Goal: Task Accomplishment & Management: Complete application form

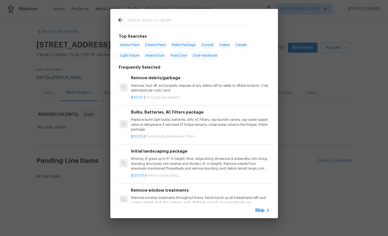
click at [355, 111] on div "Top Searches Interior Paint Exterior Paint Prelim Package Drywall Debris Carpet…" at bounding box center [194, 113] width 388 height 227
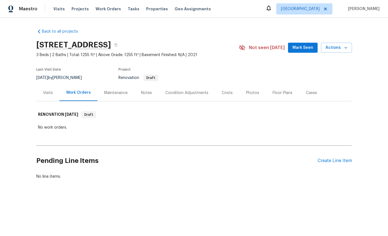
click at [190, 97] on div "Condition Adjustments" at bounding box center [187, 93] width 56 height 16
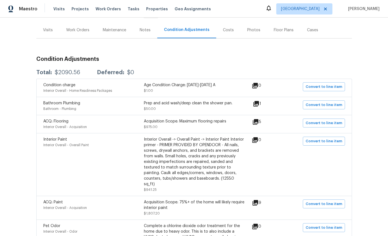
scroll to position [68, 0]
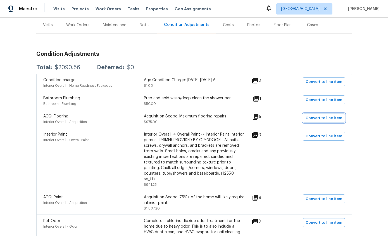
click at [328, 119] on span "Convert to line item" at bounding box center [324, 118] width 37 height 6
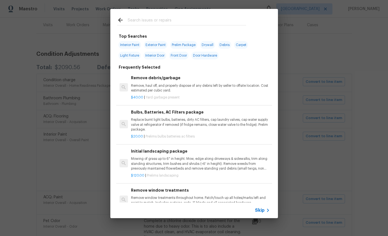
click at [264, 209] on span "Skip" at bounding box center [260, 211] width 10 height 6
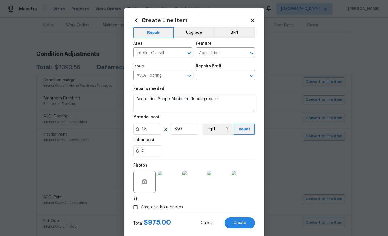
click at [236, 52] on input "Acquisition" at bounding box center [218, 53] width 44 height 9
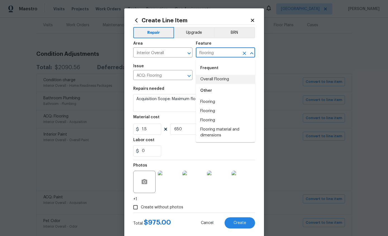
click at [220, 81] on li "Overall Flooring" at bounding box center [225, 79] width 59 height 9
type input "Overall Flooring"
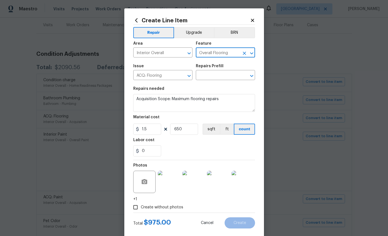
click at [184, 79] on icon "Clear" at bounding box center [182, 76] width 6 height 6
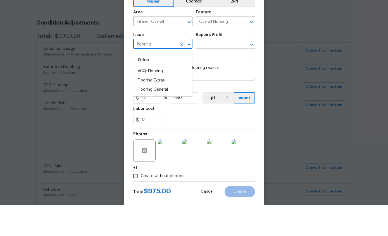
scroll to position [22, 0]
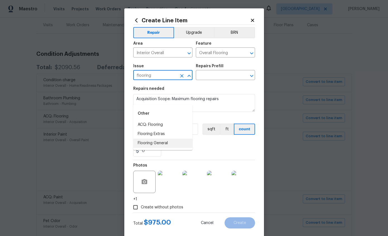
click at [158, 139] on li "Flooring General" at bounding box center [162, 143] width 59 height 9
type input "Flooring General"
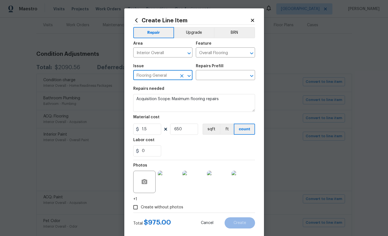
click at [220, 74] on input "text" at bounding box center [218, 76] width 44 height 9
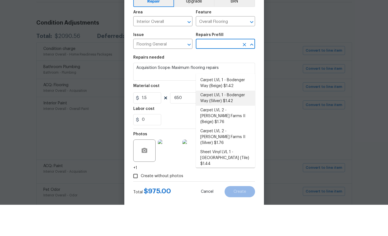
click at [230, 122] on li "Carpet LVL 1 - Bodenger Way (Silver) $1.42" at bounding box center [225, 129] width 59 height 15
type input "Carpet LVL 1 - Bodenger Way (Silver) $1.42"
type textarea "Install new carpet. (Bodenger Way 945 Winter Ash, Silver) at all previously car…"
type input "Carpet LVL 1 - Bodenger Way (Silver) $1.42"
type input "1.42"
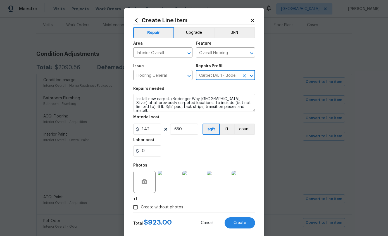
click at [241, 224] on span "Create" at bounding box center [240, 223] width 13 height 4
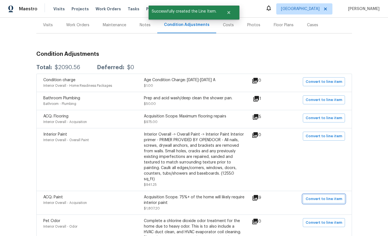
click at [335, 196] on span "Convert to line item" at bounding box center [324, 199] width 37 height 6
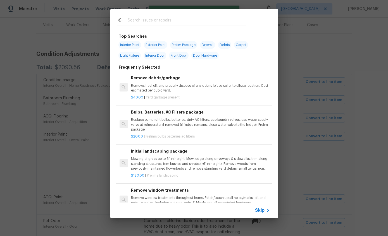
click at [267, 212] on icon at bounding box center [268, 210] width 2 height 3
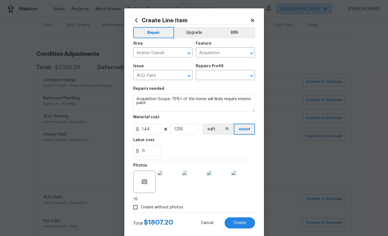
click at [244, 54] on icon "Clear" at bounding box center [244, 53] width 3 height 3
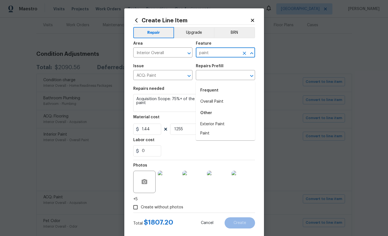
click at [218, 97] on li "Overall Paint" at bounding box center [225, 101] width 59 height 9
type input "Overall Paint"
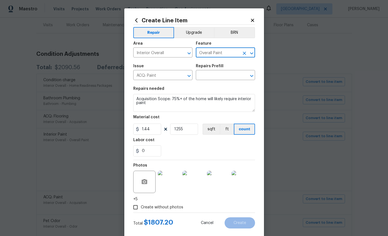
click at [163, 76] on input "ACQ: Paint" at bounding box center [155, 76] width 44 height 9
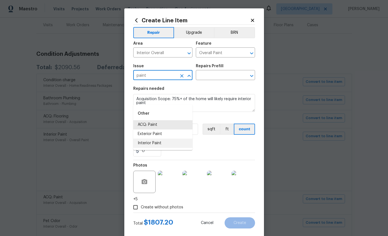
click at [163, 139] on li "Interior Paint" at bounding box center [162, 143] width 59 height 9
type input "Interior Paint"
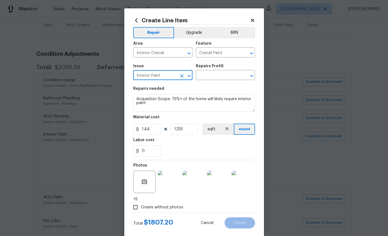
click at [222, 74] on input "text" at bounding box center [218, 76] width 44 height 9
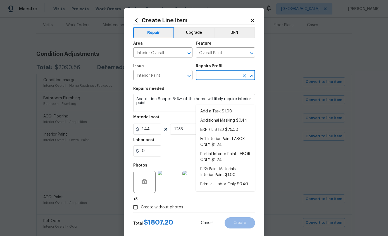
click at [226, 135] on li "Full Interior Paint LABOR ONLY $1.24" at bounding box center [225, 142] width 59 height 15
type input "Full Interior Paint LABOR ONLY $1.24"
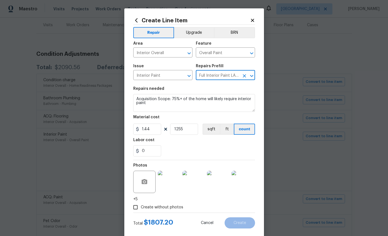
type textarea "Full Interior paint - (walls, ceilings, trim, and doors) - PAINT PROVIDED BY OP…"
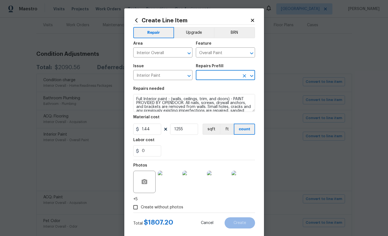
type input "Full Interior Paint LABOR ONLY $1.24"
type input "1.24"
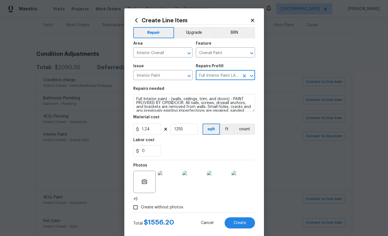
click at [240, 225] on span "Create" at bounding box center [240, 223] width 13 height 4
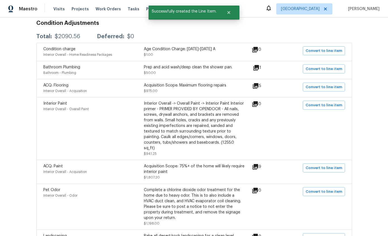
scroll to position [105, 0]
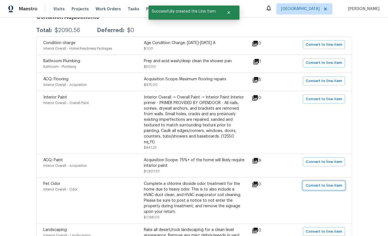
click at [333, 181] on button "Convert to line item" at bounding box center [324, 185] width 42 height 9
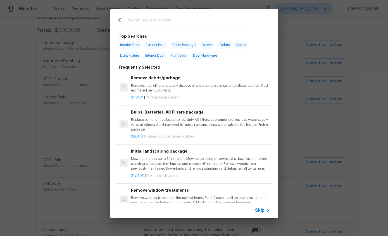
click at [267, 214] on icon at bounding box center [268, 210] width 7 height 7
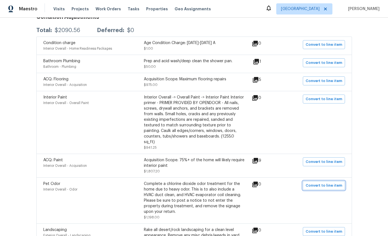
click at [332, 183] on span "Convert to line item" at bounding box center [324, 186] width 37 height 6
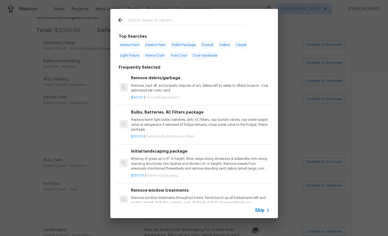
click at [264, 211] on span "Skip" at bounding box center [260, 211] width 10 height 6
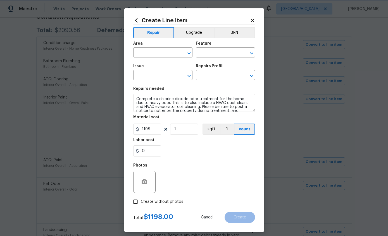
type input "Interior Overall"
type input "Odor"
type input "Pet Odor"
click at [227, 76] on input "text" at bounding box center [218, 76] width 44 height 9
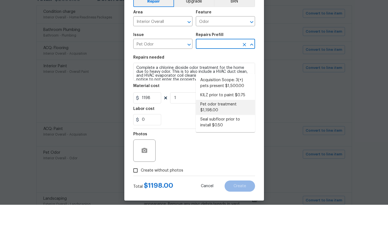
click at [228, 131] on li "Pet odor treatment $1,198.00" at bounding box center [225, 138] width 59 height 15
type input "Pet odor treatment $1,198.00"
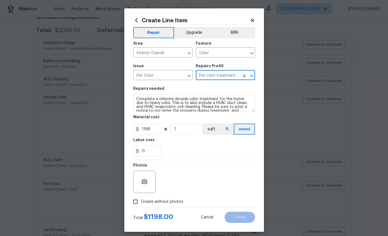
click at [139, 202] on input "Create without photos" at bounding box center [135, 202] width 11 height 11
checkbox input "true"
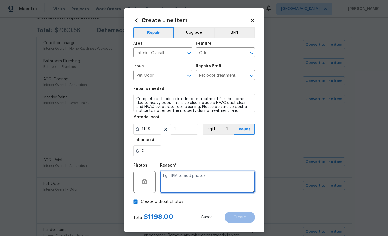
click at [216, 181] on textarea at bounding box center [207, 182] width 95 height 22
type textarea "Pet odor"
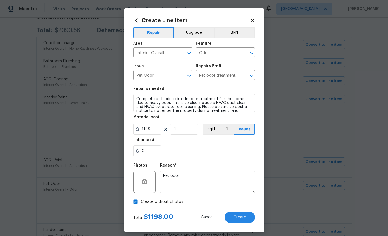
click at [244, 217] on span "Create" at bounding box center [240, 218] width 13 height 4
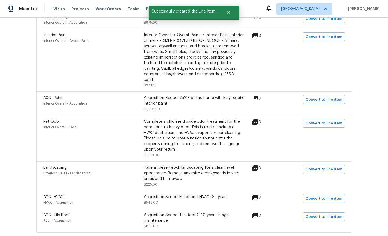
scroll to position [169, 0]
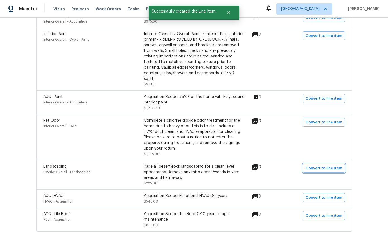
click at [328, 165] on span "Convert to line item" at bounding box center [324, 168] width 37 height 6
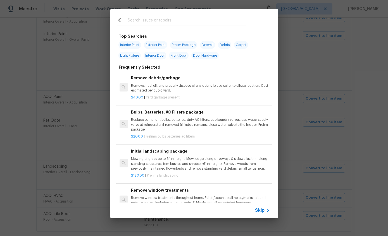
click at [263, 214] on div "Skip" at bounding box center [263, 210] width 16 height 7
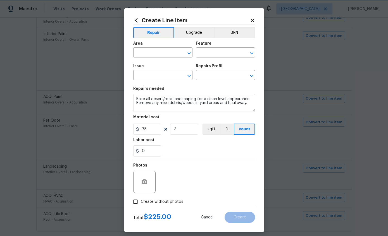
type input "Exterior Overall"
type input "Landscaping"
click at [220, 76] on input "text" at bounding box center [218, 76] width 44 height 9
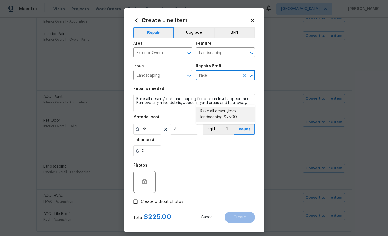
click at [228, 107] on li "Rake all desert/rock landscaping $75.00" at bounding box center [225, 114] width 59 height 15
type input "Rake all desert/rock landscaping $75.00"
click at [214, 178] on div "Photos" at bounding box center [194, 178] width 122 height 36
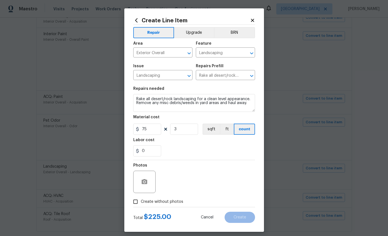
click at [136, 204] on input "Create without photos" at bounding box center [135, 202] width 11 height 11
checkbox input "true"
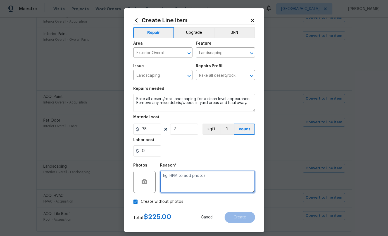
click at [226, 182] on textarea at bounding box center [207, 182] width 95 height 22
type textarea "Landscaping"
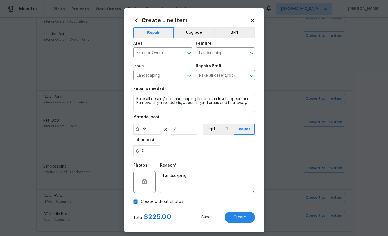
click at [247, 218] on button "Create" at bounding box center [240, 217] width 30 height 11
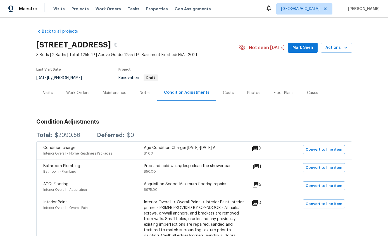
scroll to position [0, 0]
click at [83, 90] on div "Work Orders" at bounding box center [77, 93] width 23 height 6
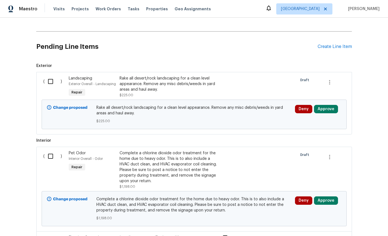
scroll to position [116, 0]
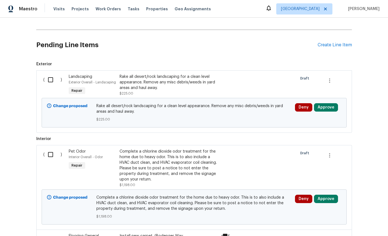
click at [338, 46] on div "Create Line Item" at bounding box center [335, 44] width 34 height 5
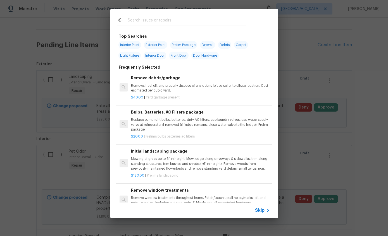
click at [219, 20] on input "text" at bounding box center [187, 21] width 118 height 8
type input "Tree"
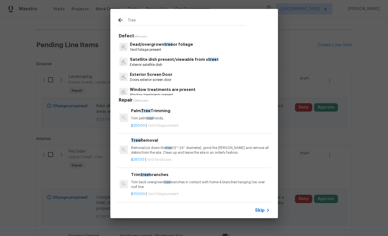
click at [179, 48] on p "Yard foilage present" at bounding box center [161, 50] width 63 height 5
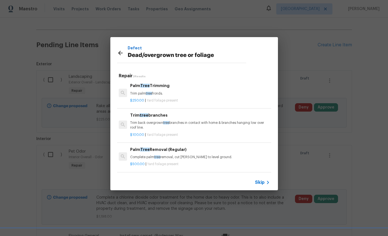
click at [120, 53] on icon at bounding box center [120, 53] width 7 height 7
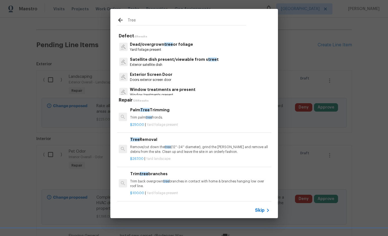
scroll to position [1, 1]
click at [120, 52] on div "Dead/overgrown tree or foliage Yard foilage present" at bounding box center [194, 46] width 154 height 15
click at [264, 210] on span "Skip" at bounding box center [260, 211] width 10 height 6
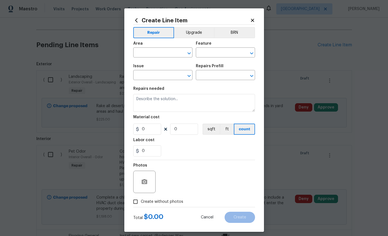
click at [170, 56] on input "text" at bounding box center [155, 53] width 44 height 9
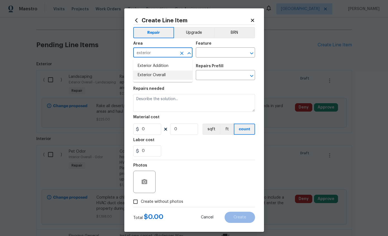
click at [167, 76] on li "Exterior Overall" at bounding box center [162, 75] width 59 height 9
type input "Exterior Overall"
click at [224, 58] on div "Area Exterior Overall ​ Feature ​" at bounding box center [194, 49] width 122 height 23
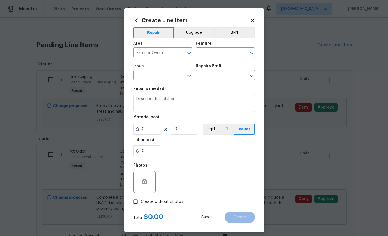
click at [224, 52] on input "text" at bounding box center [218, 53] width 44 height 9
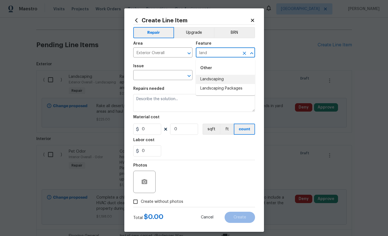
click at [226, 80] on li "Landscaping" at bounding box center [225, 79] width 59 height 9
type input "Landscaping"
click at [163, 78] on input "text" at bounding box center [155, 76] width 44 height 9
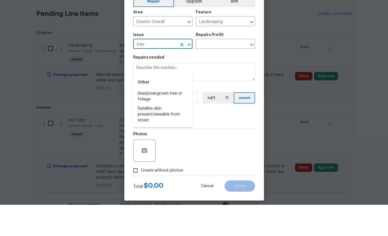
scroll to position [22, 0]
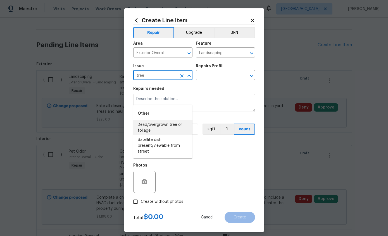
click at [169, 120] on li "Dead/overgrown tree or foliage" at bounding box center [162, 127] width 59 height 15
type input "Dead/overgrown tree or foliage"
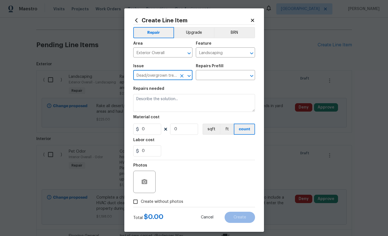
click at [224, 83] on div "Issue Dead/overgrown tree or foliage ​ Repairs Prefill ​" at bounding box center [194, 72] width 122 height 23
click at [218, 80] on input "text" at bounding box center [218, 76] width 44 height 9
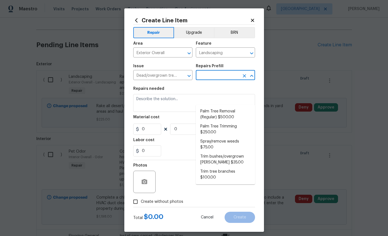
click at [231, 137] on li "Spray/remove weeds $75.00" at bounding box center [225, 144] width 59 height 15
type input "Spray/remove weeds $75.00"
type textarea "Spray for weeds in all beds/walkways/driveway or areas identified by HPM."
type input "1"
type input "75"
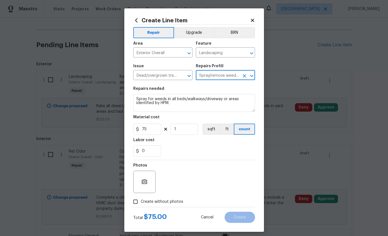
click at [161, 206] on label "Create without photos" at bounding box center [156, 202] width 53 height 11
click at [141, 206] on input "Create without photos" at bounding box center [135, 202] width 11 height 11
checkbox input "true"
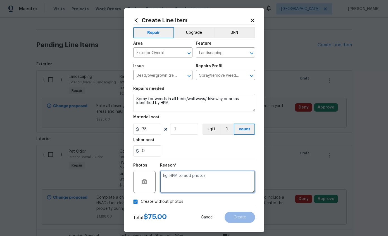
click at [222, 181] on textarea at bounding box center [207, 182] width 95 height 22
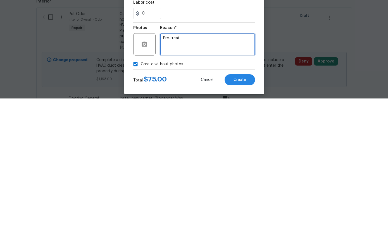
type textarea "Pre-treat"
click at [246, 212] on button "Create" at bounding box center [240, 217] width 30 height 11
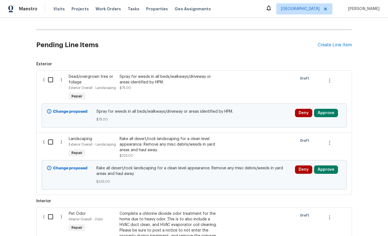
click at [50, 74] on input "checkbox" at bounding box center [53, 80] width 16 height 12
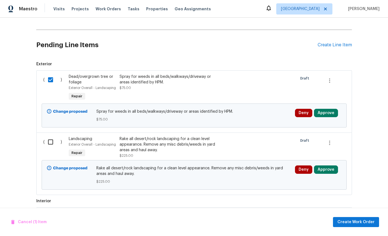
click at [39, 133] on div "( ) Landscaping Exterior Overall - Landscaping Repair Rake all desert/rock land…" at bounding box center [194, 164] width 316 height 63
click at [49, 74] on input "checkbox" at bounding box center [53, 80] width 16 height 12
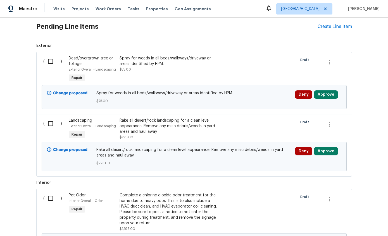
scroll to position [132, 0]
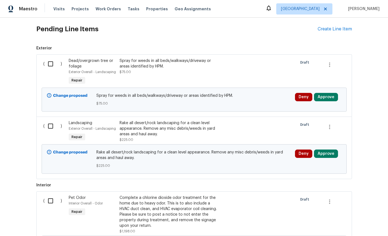
click at [55, 58] on input "checkbox" at bounding box center [53, 64] width 16 height 12
checkbox input "true"
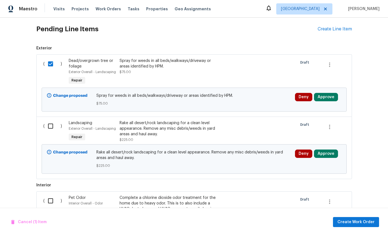
click at [50, 120] on input "checkbox" at bounding box center [53, 126] width 16 height 12
checkbox input "true"
click at [360, 222] on span "Create Work Order" at bounding box center [356, 222] width 37 height 7
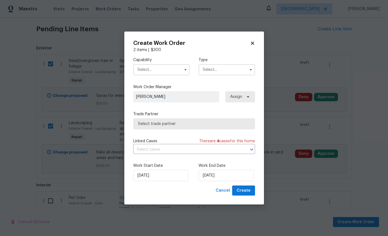
click at [163, 72] on input "text" at bounding box center [161, 69] width 56 height 11
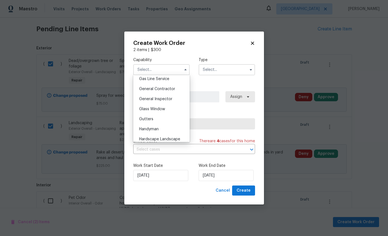
scroll to position [266, 0]
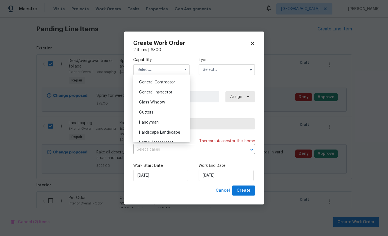
click at [169, 136] on div "Hardscape Landscape" at bounding box center [162, 133] width 54 height 10
type input "Hardscape Landscape"
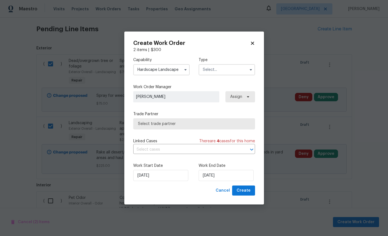
click at [227, 71] on input "text" at bounding box center [227, 69] width 56 height 11
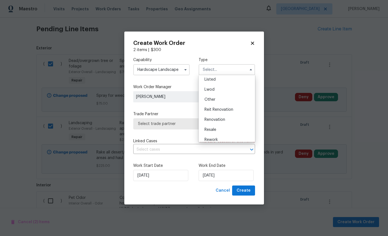
scroll to position [54, 0]
click at [231, 118] on div "Renovation" at bounding box center [227, 118] width 54 height 10
type input "Renovation"
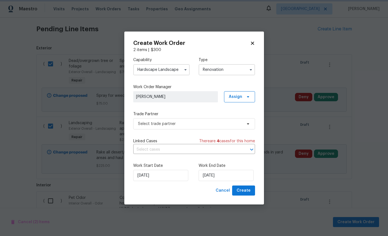
scroll to position [0, 0]
click at [196, 124] on span "Select trade partner" at bounding box center [190, 124] width 104 height 6
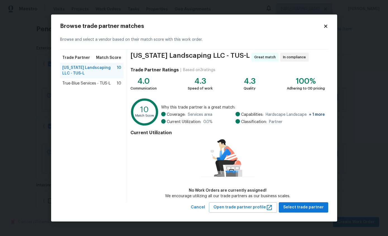
click at [82, 86] on span "True-Blue Services - TUS-L" at bounding box center [86, 84] width 48 height 6
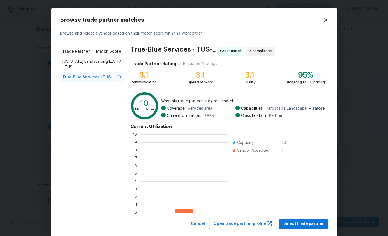
scroll to position [78, 89]
click at [75, 58] on div "Arizona Landscaping LLC - TUS-L 10" at bounding box center [92, 65] width 64 height 16
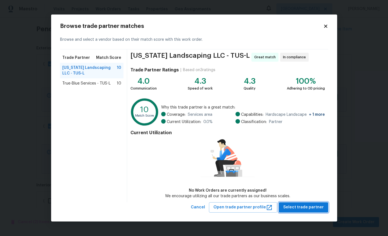
click at [310, 205] on span "Select trade partner" at bounding box center [303, 207] width 41 height 7
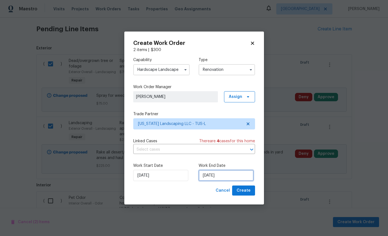
click at [237, 178] on input "[DATE]" at bounding box center [226, 175] width 55 height 11
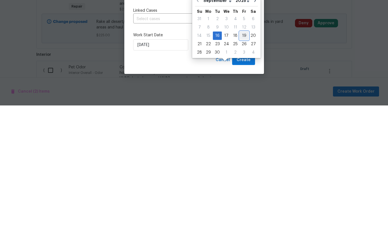
click at [244, 163] on div "19" at bounding box center [244, 167] width 9 height 8
type input "[DATE]"
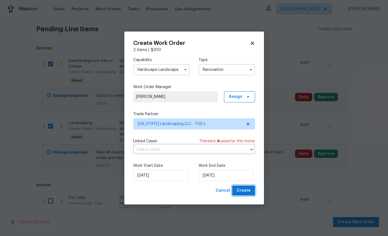
click at [247, 192] on span "Create" at bounding box center [244, 191] width 14 height 7
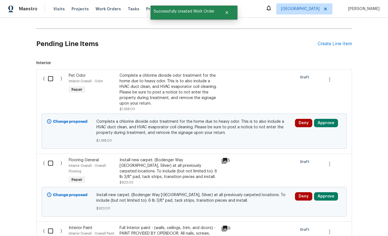
click at [53, 73] on input "checkbox" at bounding box center [53, 79] width 16 height 12
checkbox input "true"
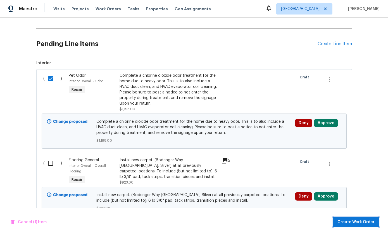
click at [362, 222] on span "Create Work Order" at bounding box center [356, 222] width 37 height 7
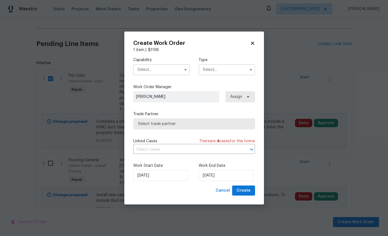
click at [169, 71] on input "text" at bounding box center [161, 69] width 56 height 11
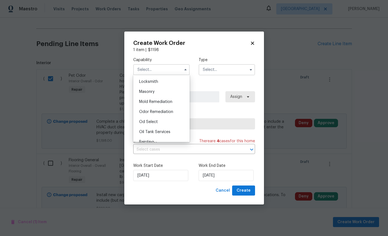
scroll to position [409, 0]
click at [170, 114] on span "Odor Remediation" at bounding box center [156, 112] width 34 height 4
type input "Odor Remediation"
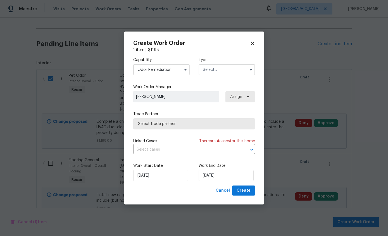
click at [229, 73] on input "text" at bounding box center [227, 69] width 56 height 11
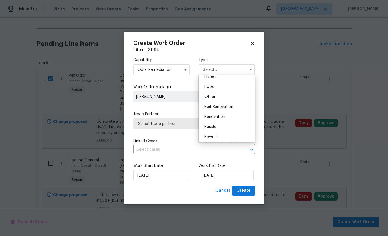
scroll to position [55, 0]
click at [230, 117] on div "Renovation" at bounding box center [227, 117] width 54 height 10
type input "Renovation"
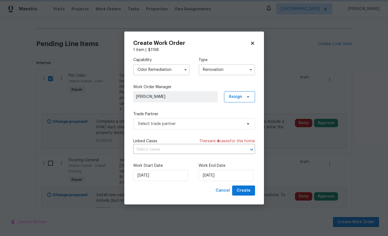
scroll to position [0, 0]
click at [208, 126] on span "Select trade partner" at bounding box center [190, 124] width 104 height 6
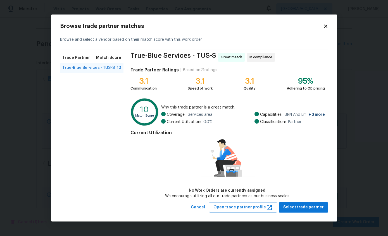
click at [111, 71] on span "True-Blue Services - TUS-S" at bounding box center [88, 68] width 53 height 6
click at [303, 203] on button "Select trade partner" at bounding box center [303, 208] width 49 height 10
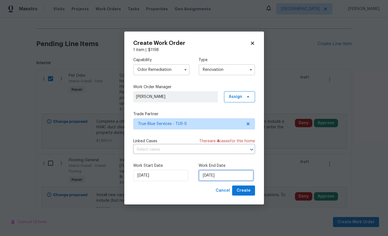
click at [236, 177] on input "[DATE]" at bounding box center [226, 175] width 55 height 11
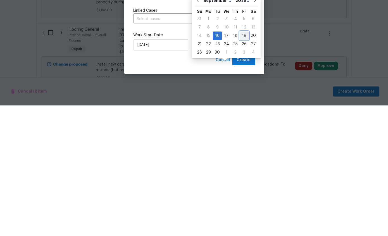
click at [240, 163] on div "19" at bounding box center [244, 167] width 9 height 8
type input "[DATE]"
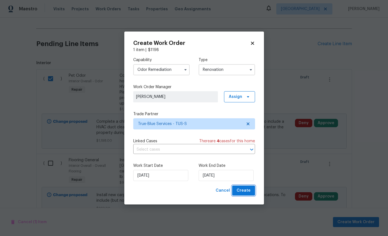
click at [245, 195] on button "Create" at bounding box center [243, 191] width 23 height 10
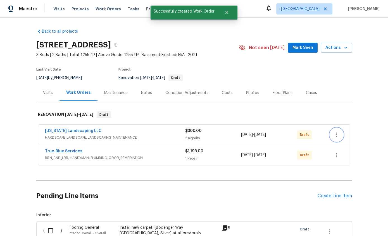
click at [340, 132] on icon "button" at bounding box center [336, 135] width 7 height 7
click at [368, 80] on div at bounding box center [194, 118] width 388 height 236
click at [48, 129] on link "Arizona Landscaping LLC" at bounding box center [73, 131] width 57 height 4
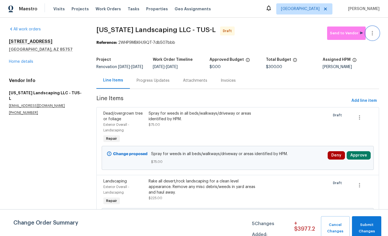
click at [375, 30] on icon "button" at bounding box center [372, 33] width 7 height 7
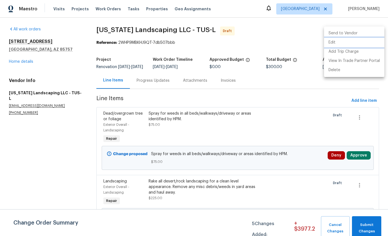
click at [340, 45] on li "Edit" at bounding box center [354, 42] width 60 height 9
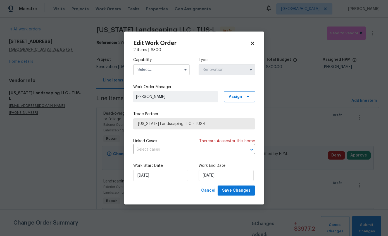
click at [169, 67] on input "text" at bounding box center [161, 69] width 56 height 11
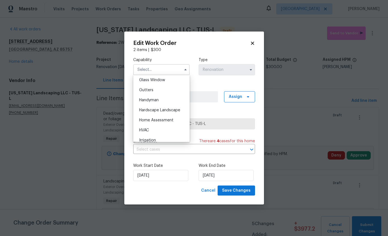
scroll to position [289, 0]
click at [173, 112] on div "Hardscape Landscape" at bounding box center [162, 110] width 54 height 10
type input "Hardscape Landscape"
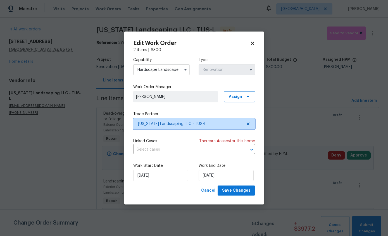
click at [252, 123] on span "Arizona Landscaping LLC - TUS-L" at bounding box center [194, 123] width 122 height 11
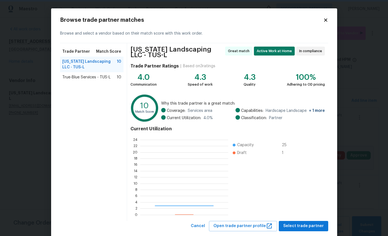
scroll to position [78, 88]
click at [89, 78] on span "True-Blue Services - TUS-L" at bounding box center [86, 78] width 48 height 6
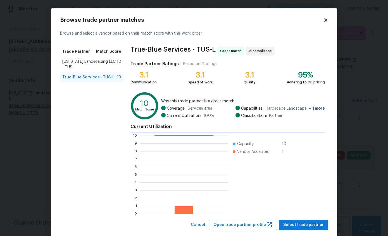
scroll to position [78, 89]
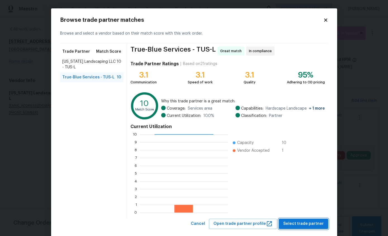
click at [308, 226] on span "Select trade partner" at bounding box center [303, 224] width 41 height 7
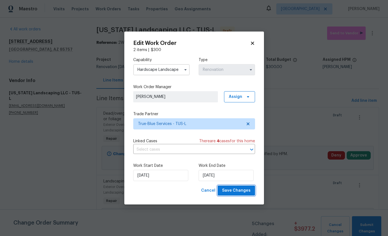
click at [244, 192] on span "Save Changes" at bounding box center [236, 191] width 29 height 7
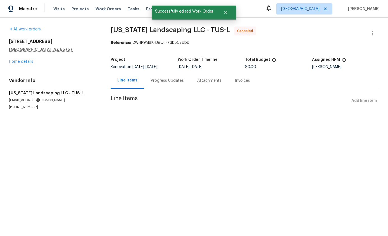
click at [16, 63] on link "Home details" at bounding box center [21, 62] width 24 height 4
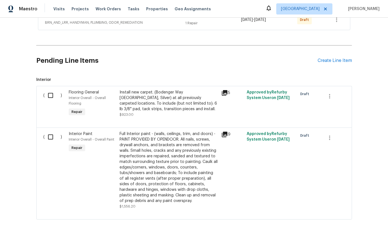
scroll to position [135, 0]
click at [51, 95] on input "checkbox" at bounding box center [53, 96] width 16 height 12
checkbox input "true"
click at [365, 221] on span "Create Work Order" at bounding box center [356, 222] width 37 height 7
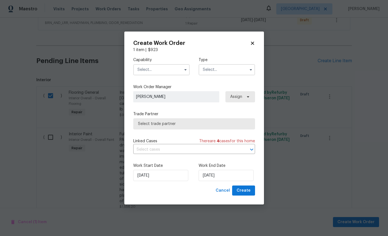
click at [165, 67] on input "text" at bounding box center [161, 69] width 56 height 11
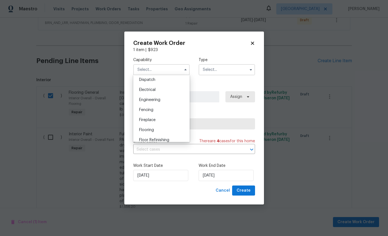
scroll to position [170, 0]
click at [156, 129] on div "Flooring" at bounding box center [162, 129] width 54 height 10
type input "Flooring"
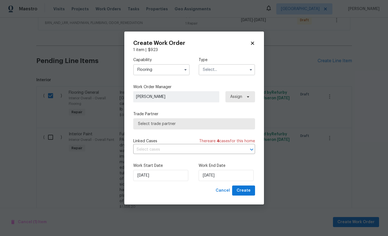
click at [231, 71] on input "text" at bounding box center [227, 69] width 56 height 11
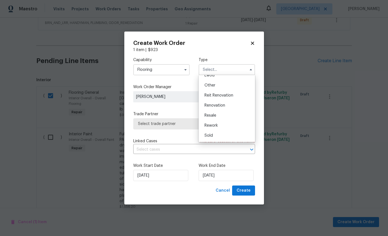
scroll to position [67, 0]
click at [235, 103] on div "Renovation" at bounding box center [227, 106] width 54 height 10
type input "Renovation"
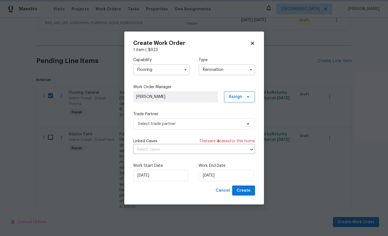
scroll to position [0, 0]
click at [213, 124] on span "Select trade partner" at bounding box center [190, 124] width 104 height 6
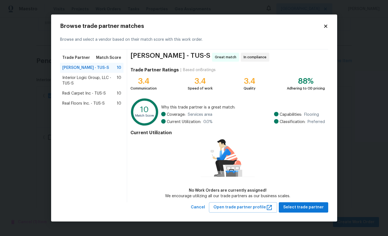
click at [108, 91] on div "Redi Carpet Inc - TUS-S 10" at bounding box center [91, 94] width 59 height 6
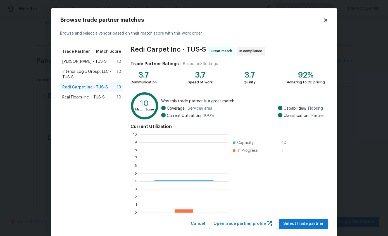
scroll to position [78, 89]
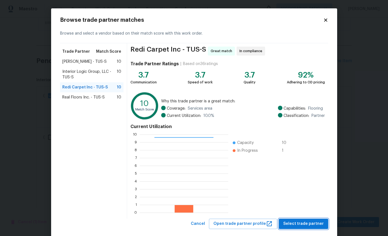
click at [312, 223] on span "Select trade partner" at bounding box center [303, 224] width 41 height 7
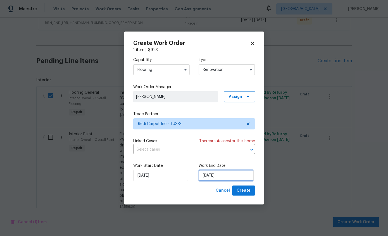
click at [234, 178] on input "[DATE]" at bounding box center [226, 175] width 55 height 11
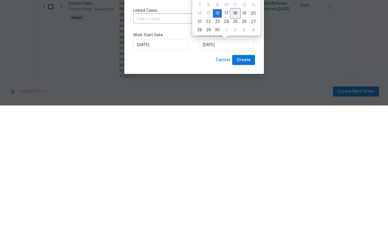
click at [236, 140] on div "18" at bounding box center [235, 144] width 9 height 8
type input "9/18/2025"
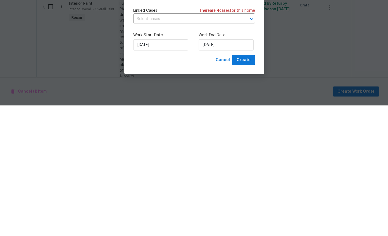
scroll to position [22, 0]
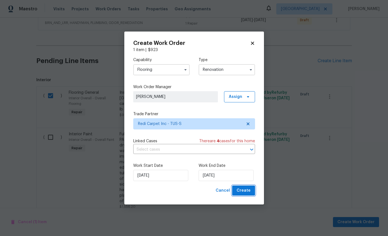
click at [242, 191] on span "Create" at bounding box center [244, 191] width 14 height 7
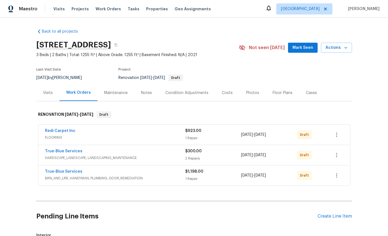
scroll to position [0, 0]
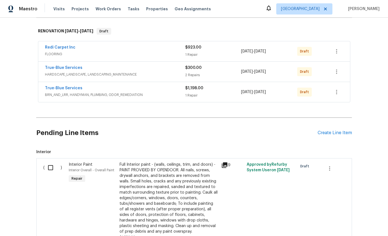
scroll to position [86, 0]
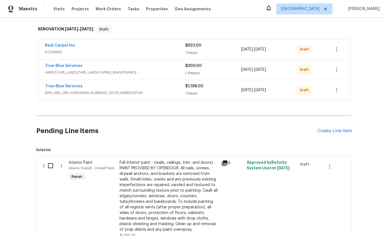
click at [339, 134] on div "Create Line Item" at bounding box center [335, 131] width 34 height 5
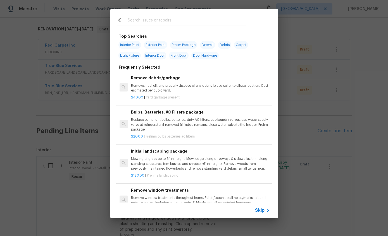
click at [193, 18] on input "text" at bounding box center [187, 21] width 118 height 8
type input "Debris"
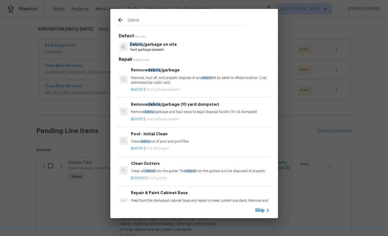
click at [151, 73] on div "Remove debris /garbage Remove, haul off, and properly dispose of any debris lef…" at bounding box center [200, 76] width 139 height 18
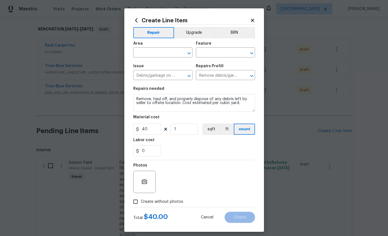
click at [149, 55] on input "text" at bounding box center [155, 53] width 44 height 9
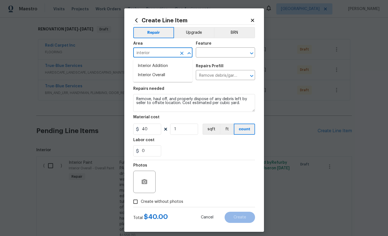
click at [151, 75] on li "Interior Overall" at bounding box center [162, 75] width 59 height 9
type input "Interior Overall"
click at [225, 56] on input "text" at bounding box center [218, 53] width 44 height 9
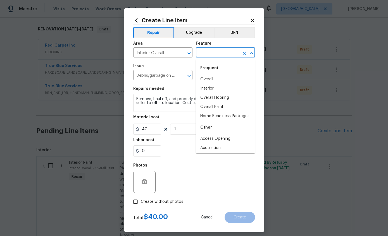
click at [210, 88] on li "Interior" at bounding box center [225, 88] width 59 height 9
type input "Interior"
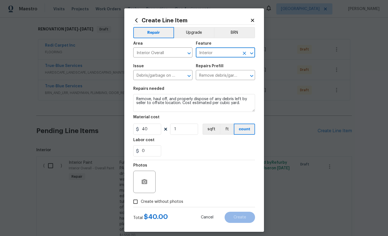
click at [140, 205] on input "Create without photos" at bounding box center [135, 202] width 11 height 11
checkbox input "true"
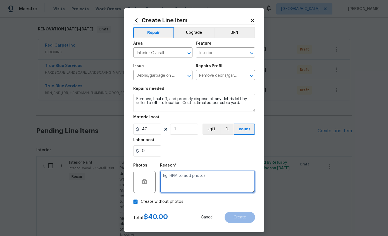
click at [215, 180] on textarea at bounding box center [207, 182] width 95 height 22
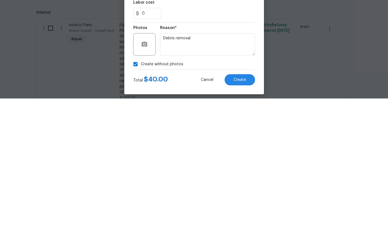
scroll to position [22, 0]
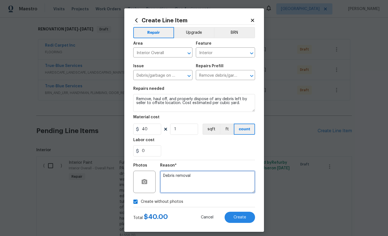
type textarea "Debris removal"
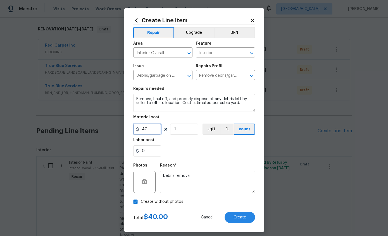
click at [151, 130] on input "40" at bounding box center [147, 129] width 28 height 11
type input "100"
click at [247, 219] on button "Create" at bounding box center [240, 217] width 30 height 11
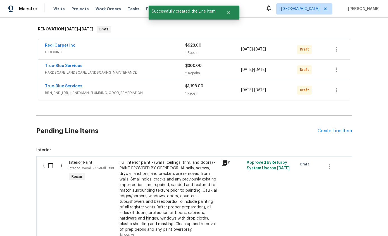
scroll to position [18, 0]
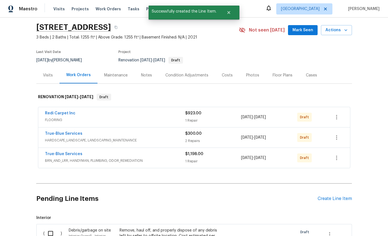
click at [340, 196] on div "Create Line Item" at bounding box center [335, 198] width 34 height 5
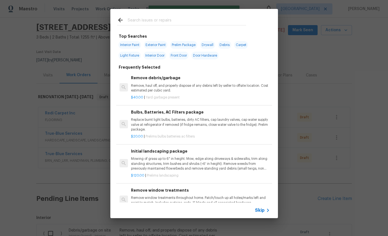
click at [132, 47] on span "Interior Paint" at bounding box center [129, 45] width 23 height 8
type input "Interior Paint"
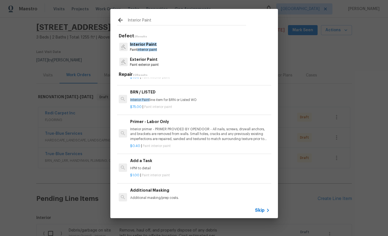
scroll to position [103, 1]
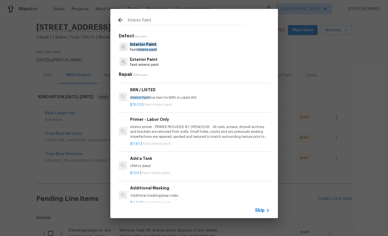
click at [227, 133] on p "Interior primer - PRIMER PROVIDED BY OPENDOOR - All nails, screws, drywall anch…" at bounding box center [199, 132] width 139 height 14
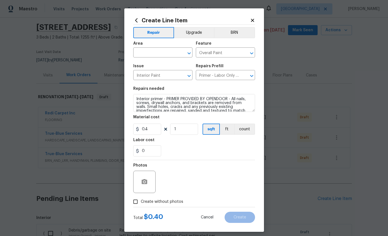
click at [227, 130] on button "ft" at bounding box center [227, 129] width 14 height 11
click at [192, 134] on input "1" at bounding box center [184, 129] width 28 height 11
type input "1255"
click at [136, 203] on input "Create without photos" at bounding box center [135, 202] width 11 height 11
checkbox input "true"
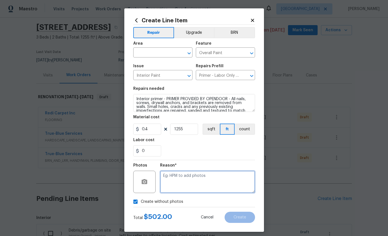
click at [226, 182] on textarea at bounding box center [207, 182] width 95 height 22
type textarea "Primer"
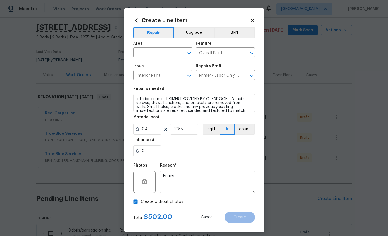
click at [160, 54] on input "text" at bounding box center [155, 53] width 44 height 9
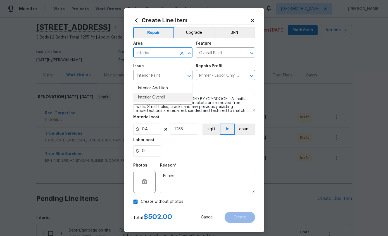
click at [151, 93] on li "Interior Overall" at bounding box center [162, 97] width 59 height 9
type input "Interior Overall"
click at [225, 146] on div "Labor cost" at bounding box center [194, 141] width 122 height 7
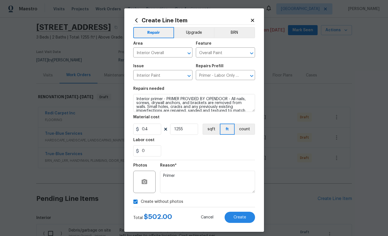
click at [239, 218] on span "Create" at bounding box center [240, 218] width 13 height 4
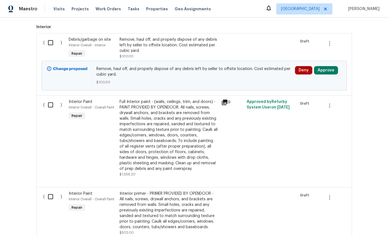
scroll to position [200, 0]
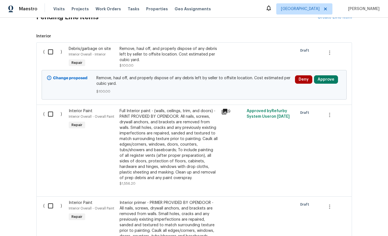
click at [331, 75] on button "Approve" at bounding box center [326, 79] width 24 height 8
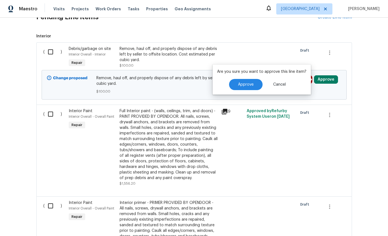
click at [253, 79] on button "Approve" at bounding box center [246, 84] width 34 height 11
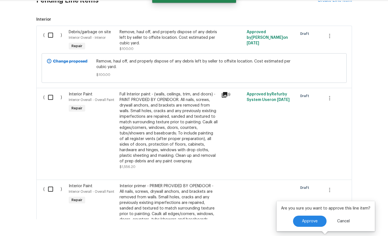
click at [310, 219] on button "Approve" at bounding box center [310, 221] width 34 height 11
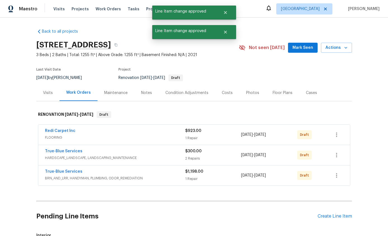
scroll to position [0, 0]
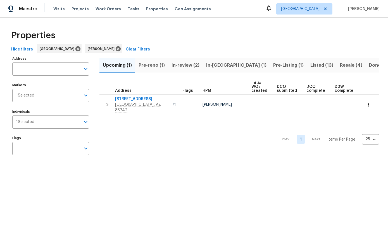
click at [150, 70] on button "Pre-reno (1)" at bounding box center [151, 65] width 33 height 15
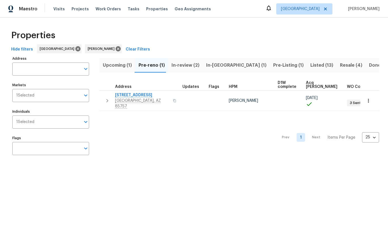
click at [23, 49] on span "Hide filters" at bounding box center [22, 49] width 22 height 7
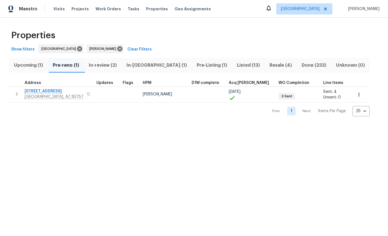
click at [85, 94] on button "button" at bounding box center [88, 94] width 7 height 8
click at [17, 95] on icon "button" at bounding box center [16, 94] width 7 height 7
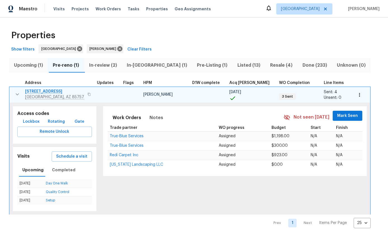
click at [86, 95] on button "button" at bounding box center [89, 95] width 7 height 8
click at [16, 96] on icon "button" at bounding box center [17, 94] width 7 height 7
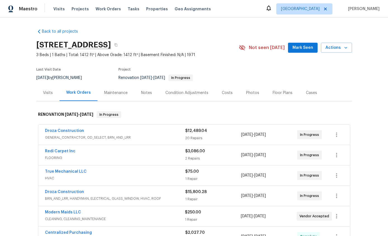
click at [374, 82] on div "Back to all projects [STREET_ADDRESS] 3 Beds | 1 Baths | Total: 1412 ft² | Abov…" at bounding box center [194, 127] width 388 height 219
